Goal: Transaction & Acquisition: Purchase product/service

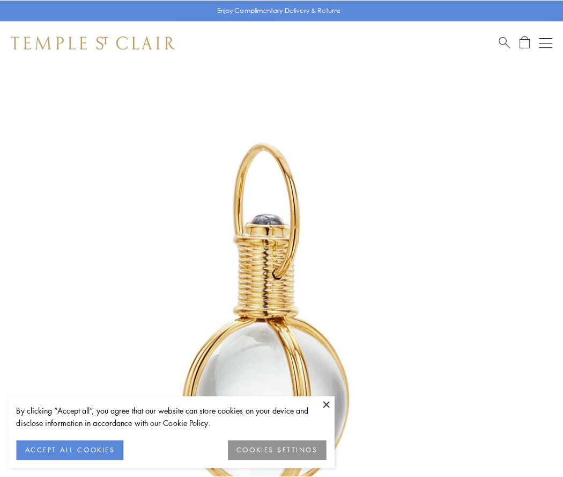
scroll to position [280, 0]
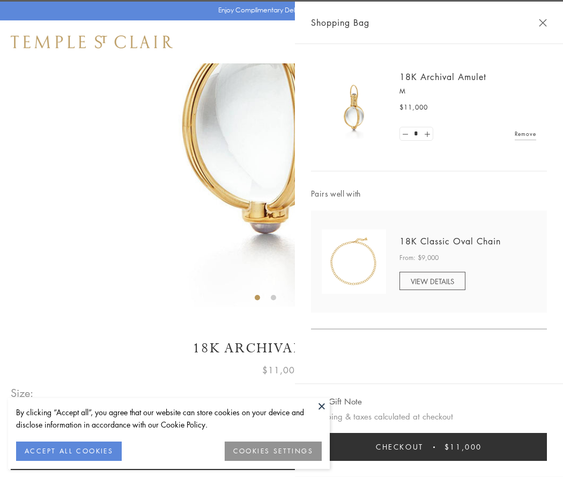
click at [429, 446] on button "Checkout $11,000" at bounding box center [429, 447] width 236 height 28
